Goal: Task Accomplishment & Management: Manage account settings

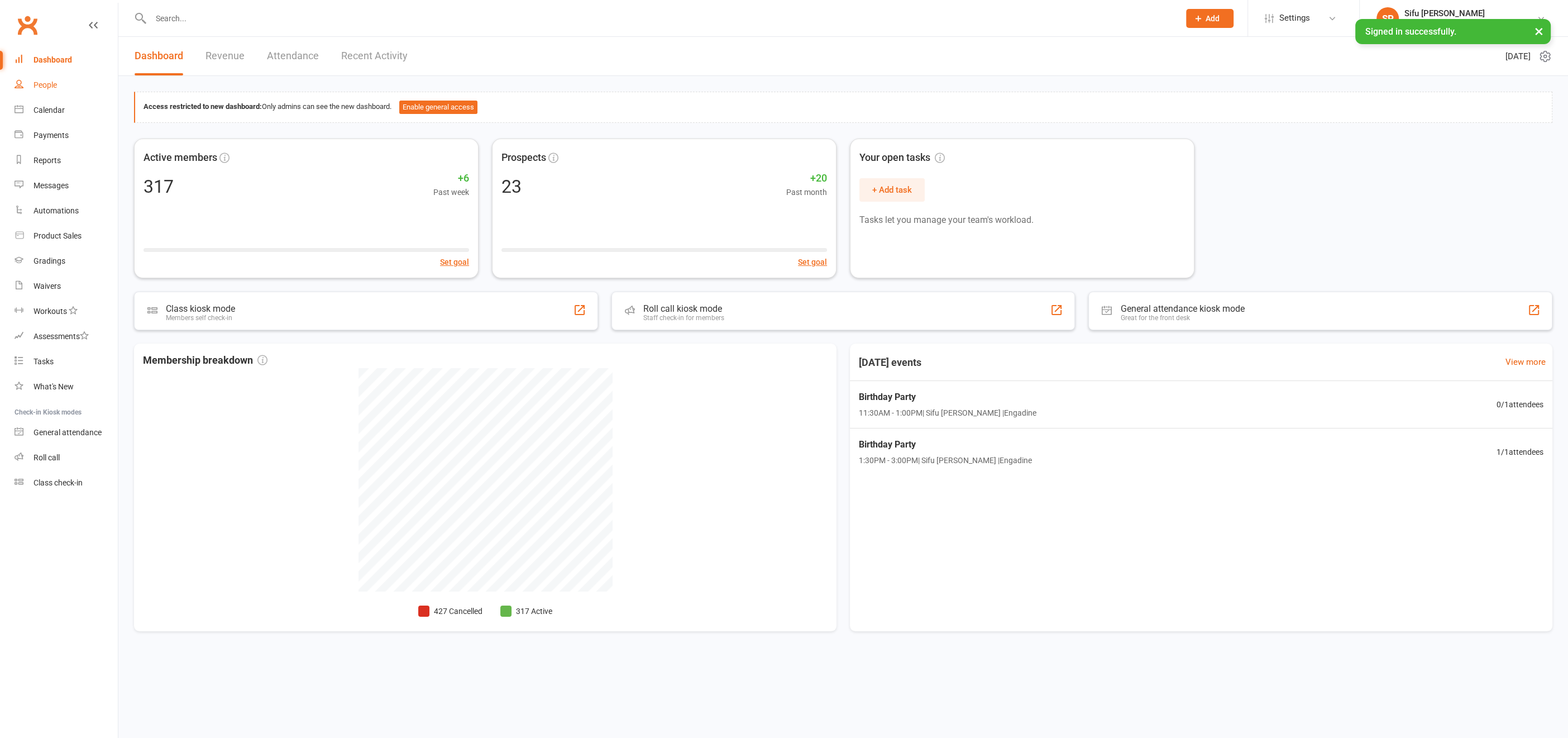
click at [54, 86] on div "People" at bounding box center [45, 84] width 23 height 9
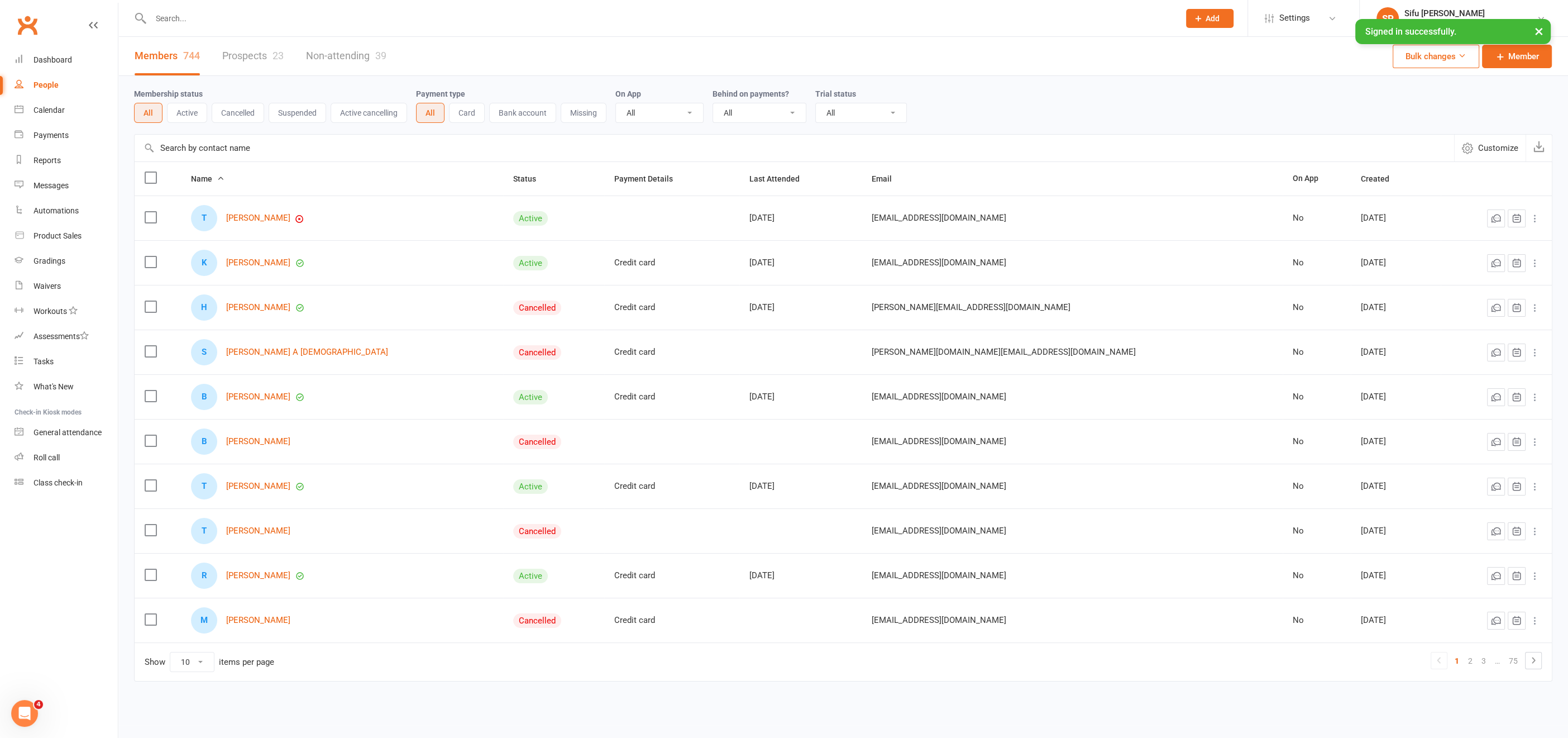
click at [178, 8] on div at bounding box center [653, 18] width 1038 height 36
click at [176, 14] on input "text" at bounding box center [659, 18] width 1024 height 15
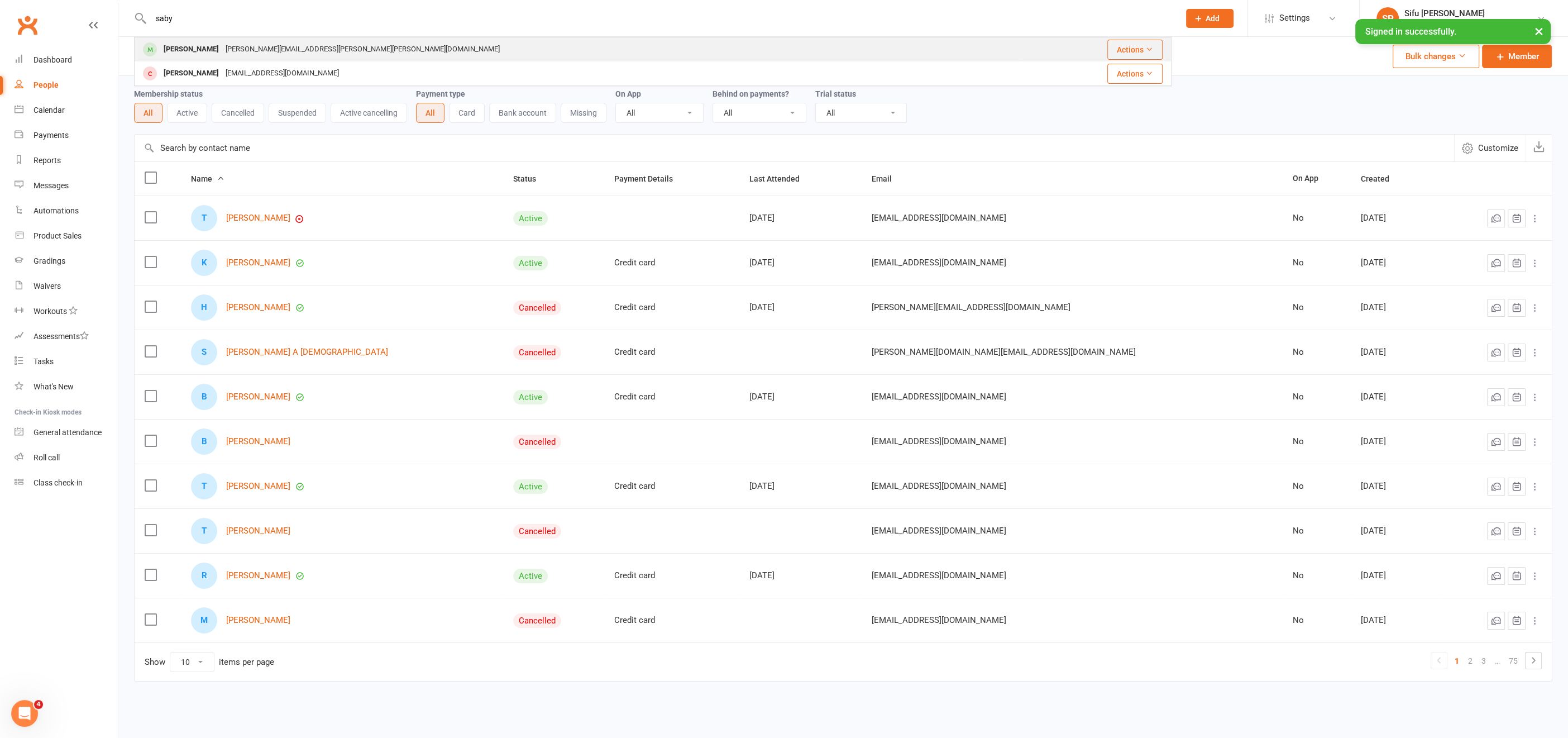
type input "saby"
click at [202, 51] on div "[PERSON_NAME]" at bounding box center [191, 49] width 62 height 16
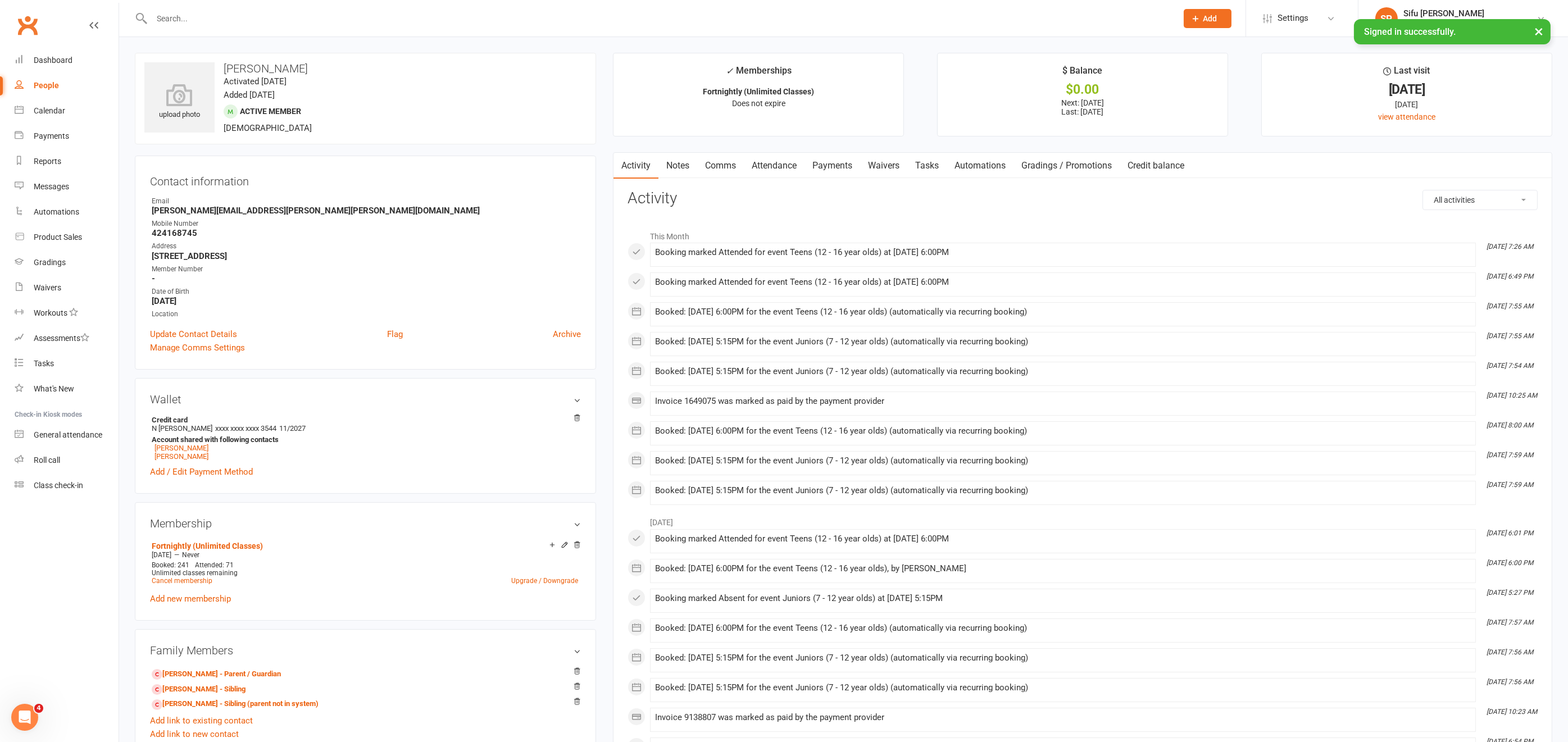
click at [825, 163] on link "Payments" at bounding box center [831, 165] width 55 height 26
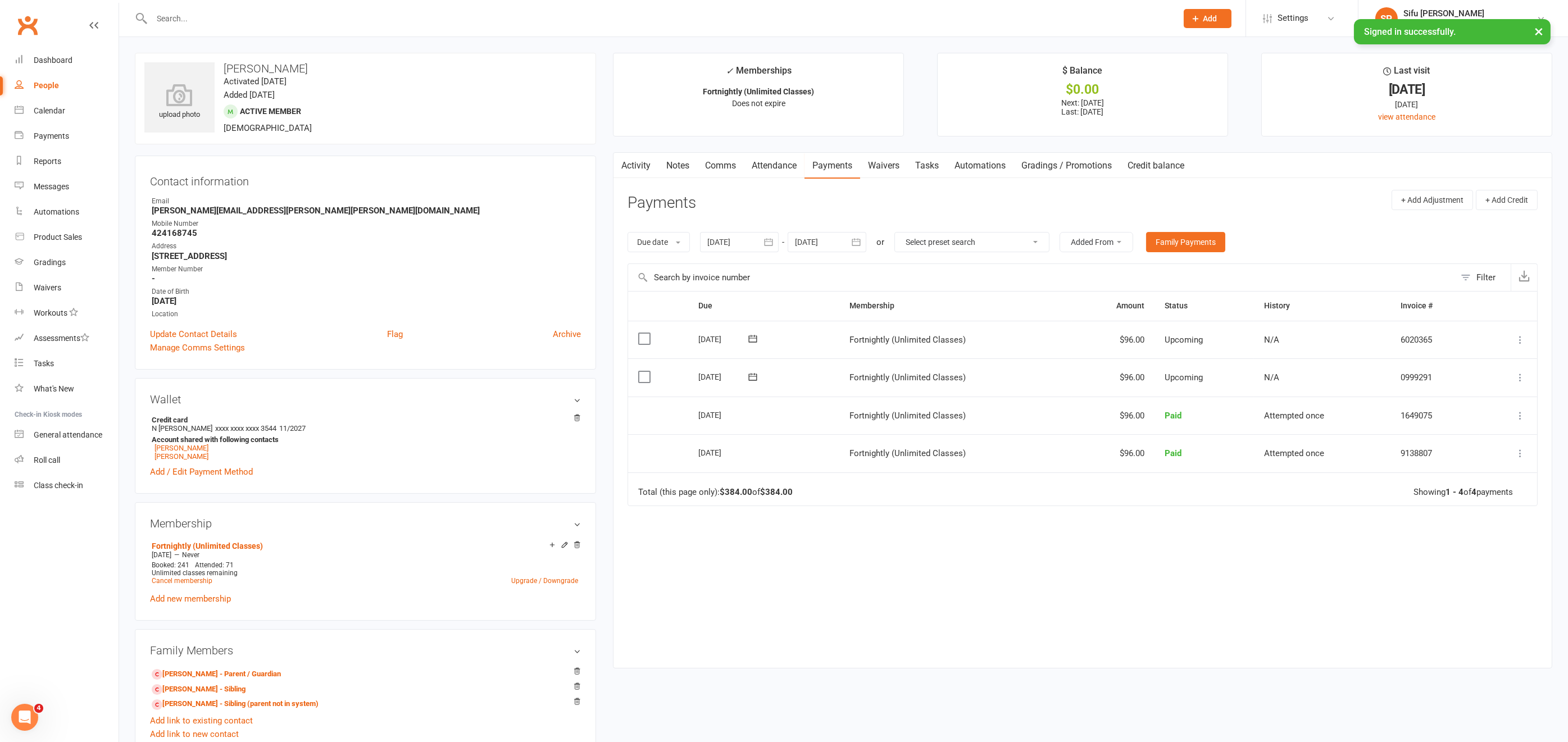
click at [1520, 376] on icon at bounding box center [1520, 377] width 11 height 11
click at [1413, 463] on link "Skip" at bounding box center [1459, 466] width 133 height 23
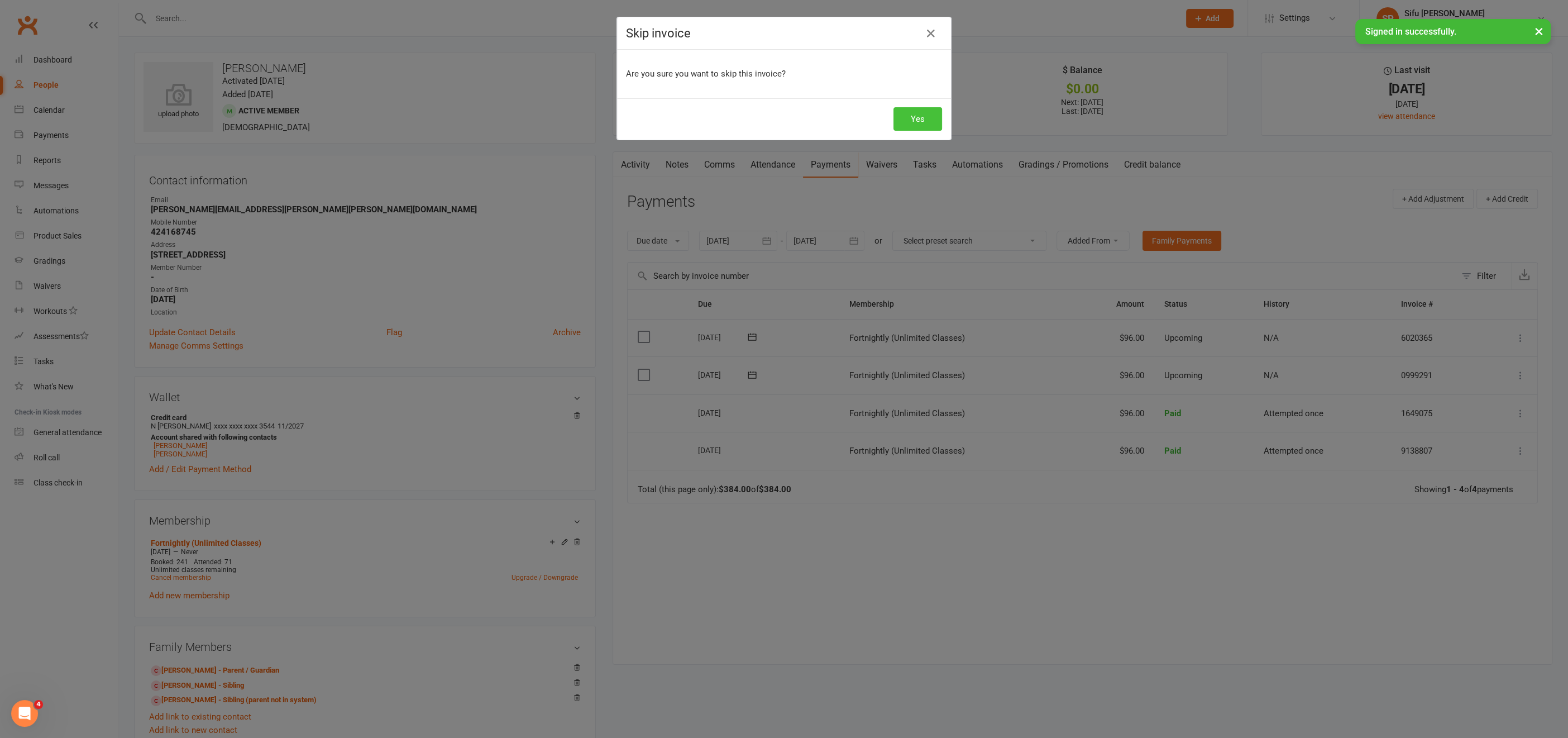
click at [921, 118] on button "Yes" at bounding box center [918, 119] width 49 height 23
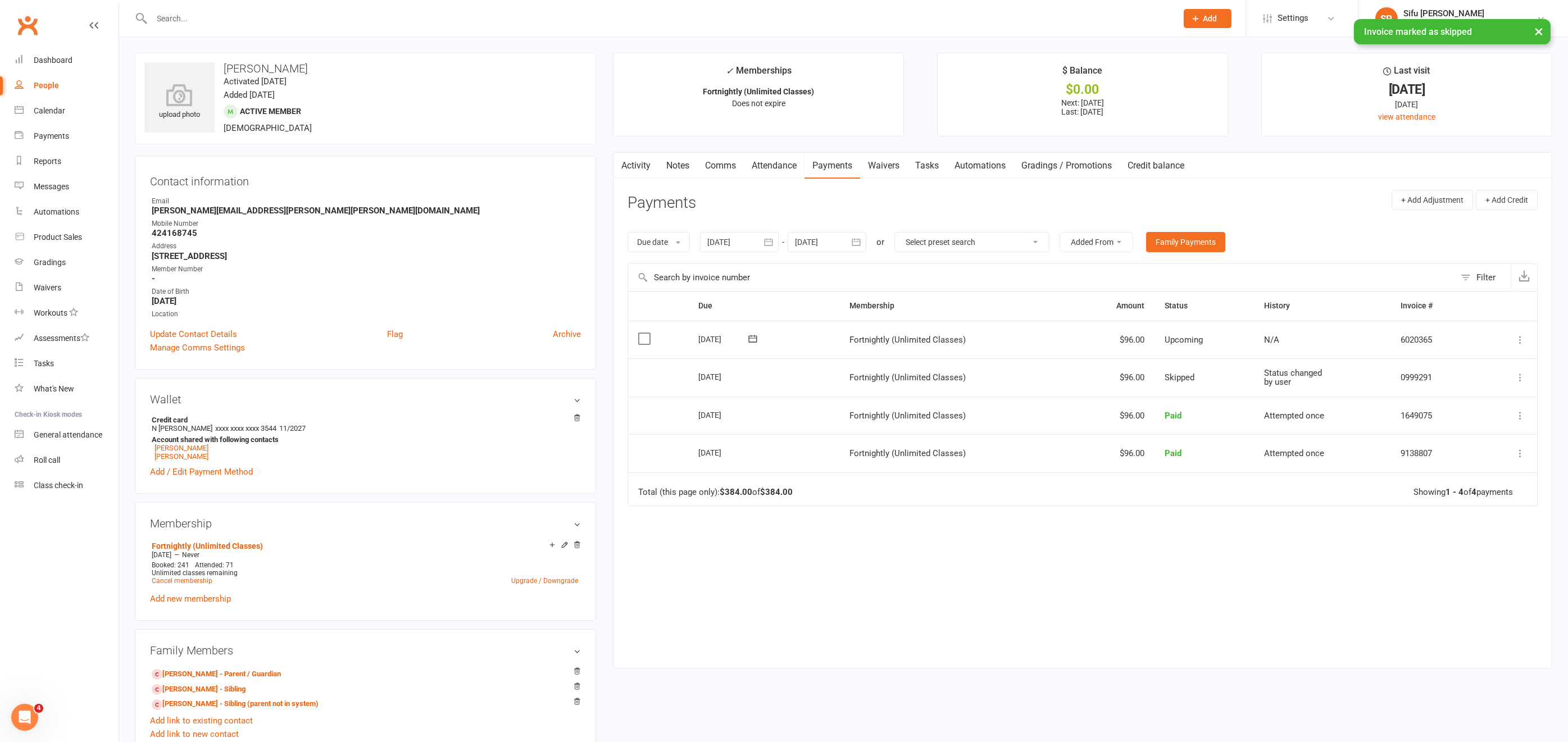
click at [1520, 338] on icon at bounding box center [1520, 340] width 11 height 11
click at [1429, 429] on link "Skip" at bounding box center [1459, 428] width 133 height 23
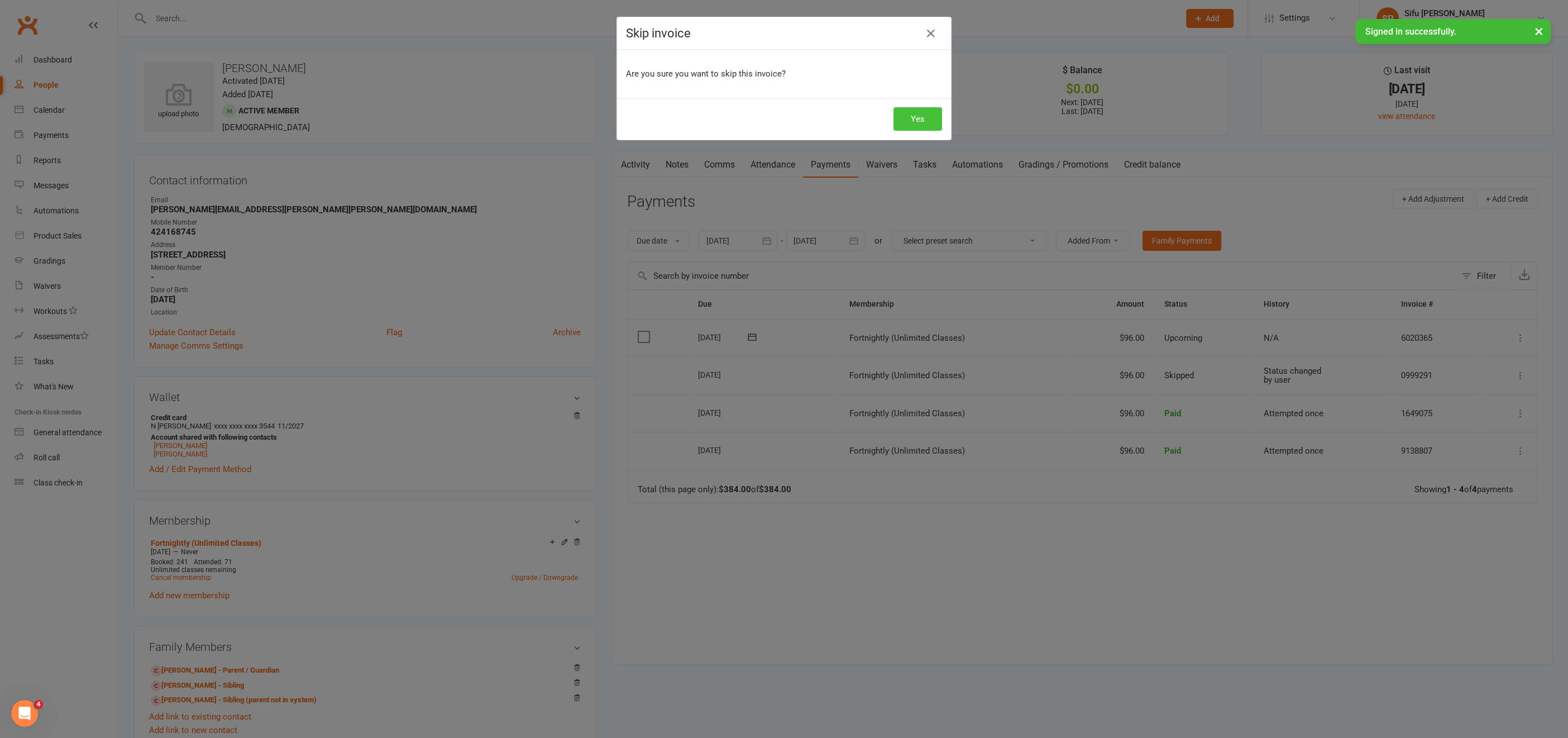
click at [922, 116] on button "Yes" at bounding box center [918, 119] width 49 height 23
